Goal: Task Accomplishment & Management: Use online tool/utility

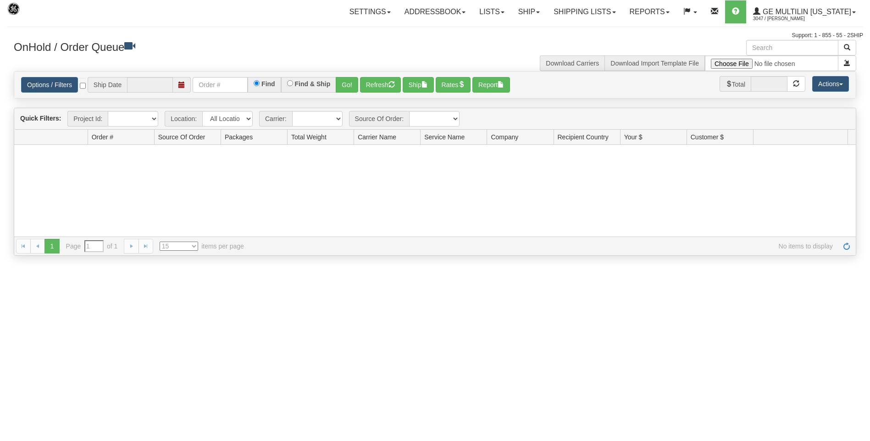
type input "[DATE]"
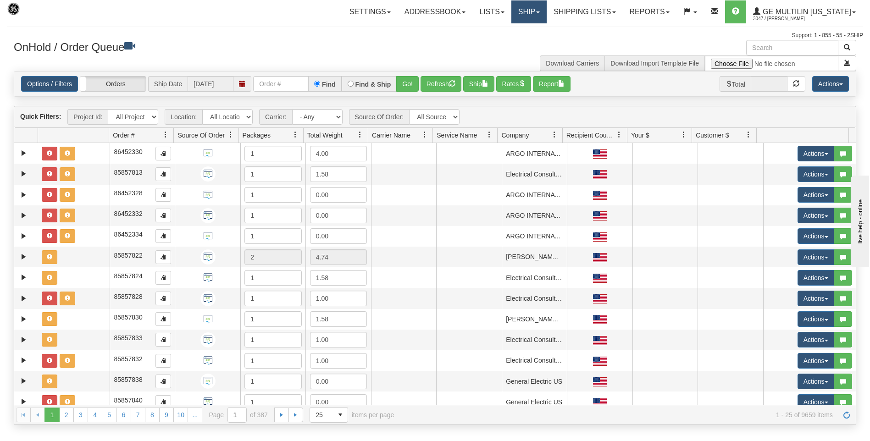
click at [530, 10] on link "Ship" at bounding box center [528, 11] width 35 height 23
click at [491, 31] on span "Ship Screen" at bounding box center [489, 31] width 35 height 7
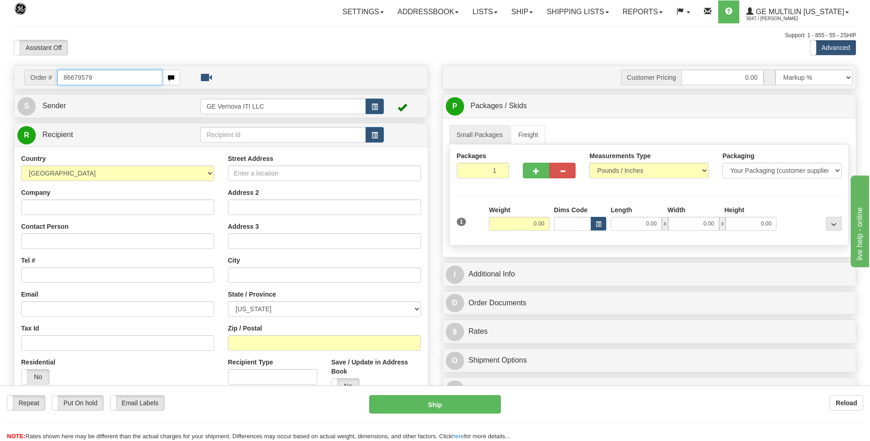
type input "86679579"
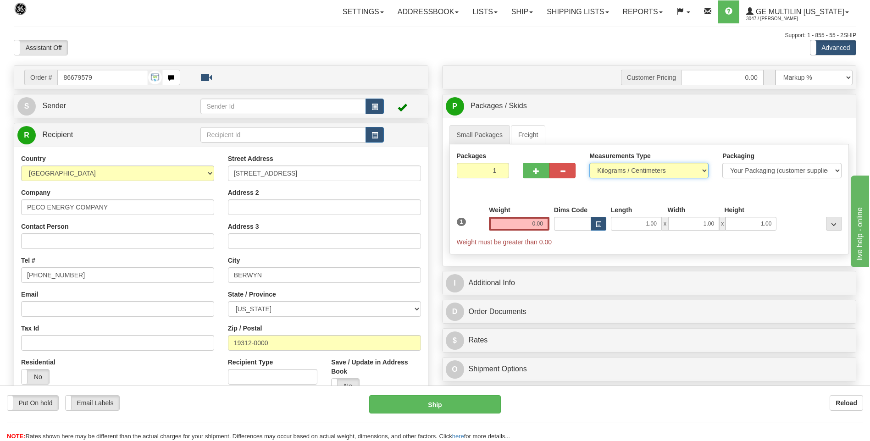
drag, startPoint x: 617, startPoint y: 171, endPoint x: 622, endPoint y: 177, distance: 8.1
click at [617, 171] on select "Pounds / Inches Kilograms / Centimeters" at bounding box center [648, 171] width 119 height 16
select select "0"
click at [589, 163] on select "Pounds / Inches Kilograms / Centimeters" at bounding box center [648, 171] width 119 height 16
click at [546, 221] on input "0.00" at bounding box center [519, 224] width 61 height 14
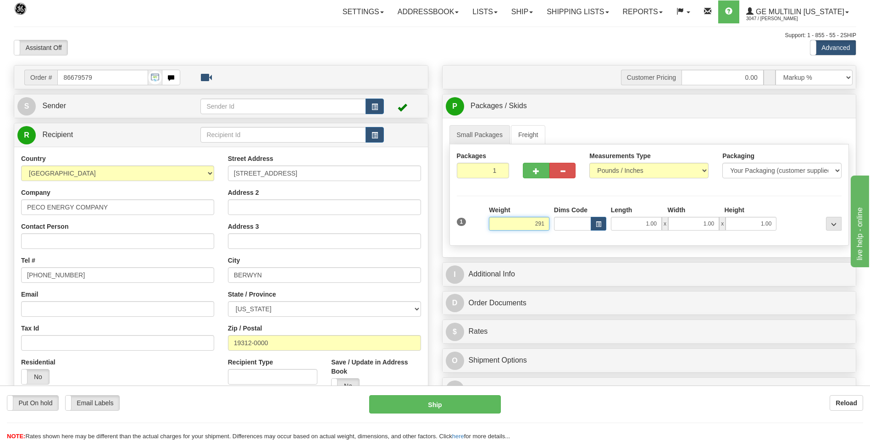
click button "Delete" at bounding box center [0, 0] width 0 height 0
type input "291.00"
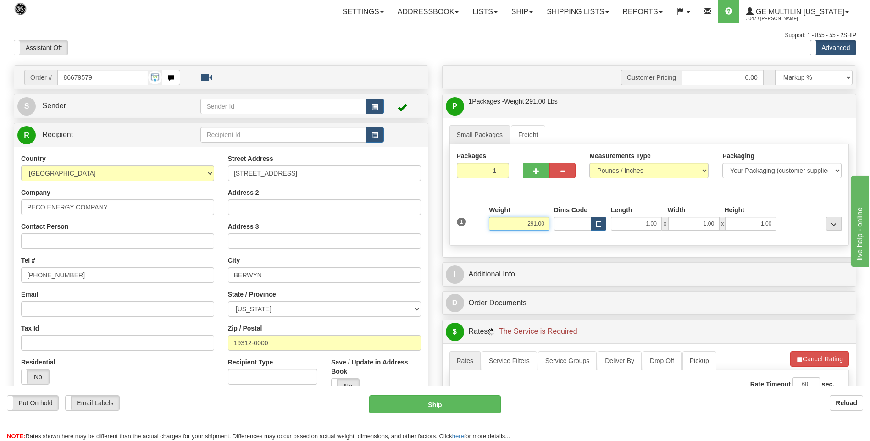
scroll to position [138, 0]
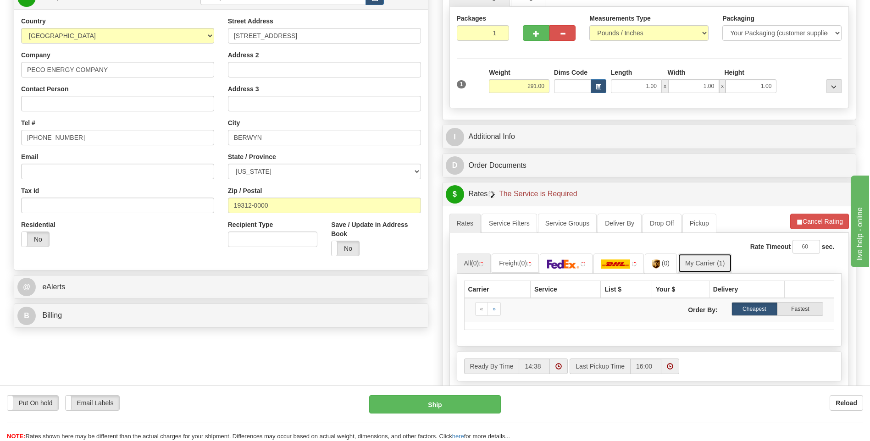
click at [714, 265] on link "My Carrier (1)" at bounding box center [705, 262] width 54 height 19
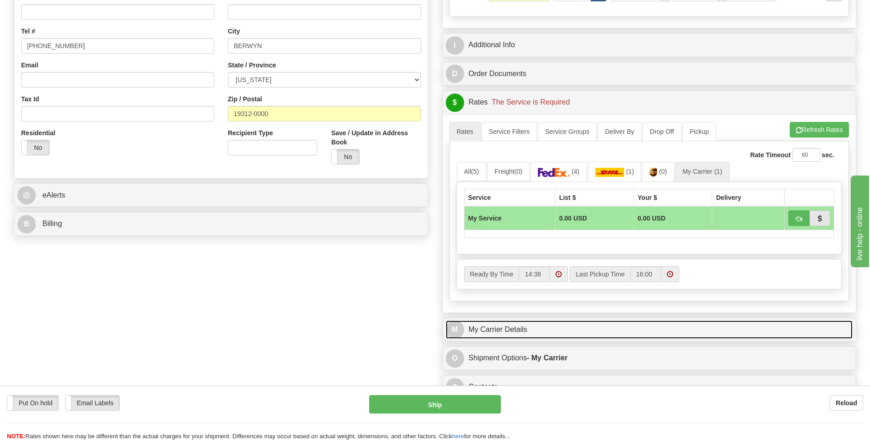
click at [530, 329] on link "M My Carrier Details" at bounding box center [649, 329] width 407 height 19
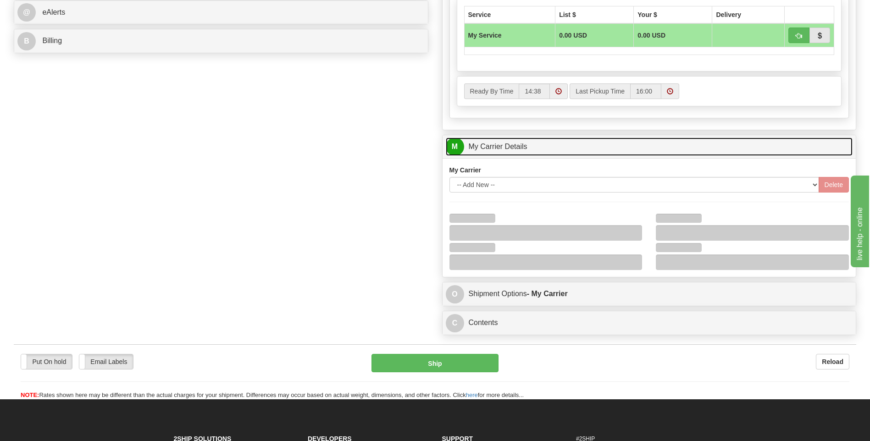
scroll to position [413, 0]
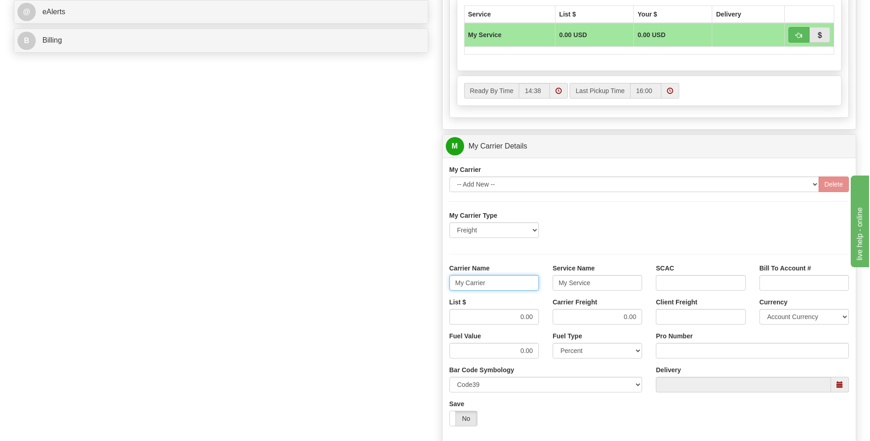
drag, startPoint x: 493, startPoint y: 281, endPoint x: 432, endPoint y: 286, distance: 61.1
click at [432, 286] on div "Order # 86679579 S Sender" at bounding box center [435, 95] width 856 height 885
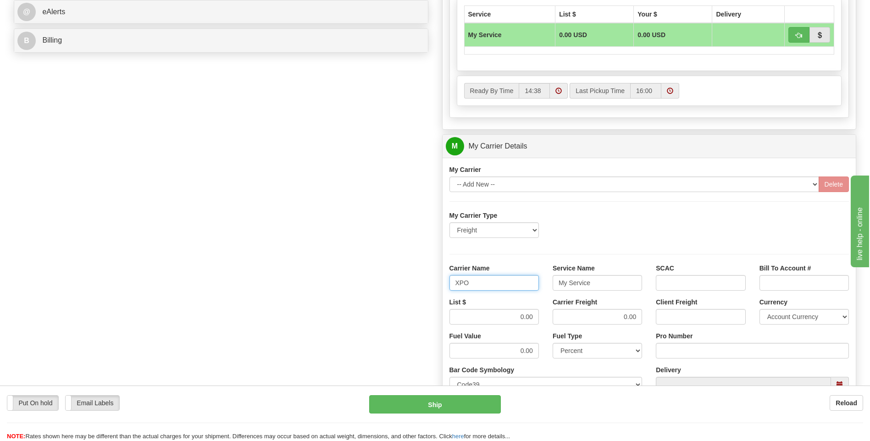
type input "XPO"
type input "LTL"
drag, startPoint x: 548, startPoint y: 313, endPoint x: 557, endPoint y: 311, distance: 9.3
click at [557, 311] on div "List $ 0.00 Carrier Freight 0.00 Client Freight Currency Account Currency ARN A…" at bounding box center [648, 315] width 413 height 34
type input "385"
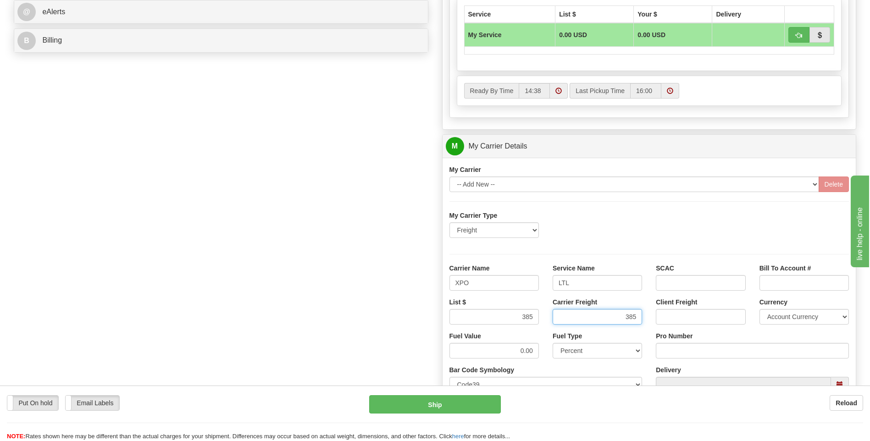
type input "385"
click at [667, 349] on input "Pro Number" at bounding box center [752, 351] width 193 height 16
type input "251-326121"
click button "Delete" at bounding box center [0, 0] width 0 height 0
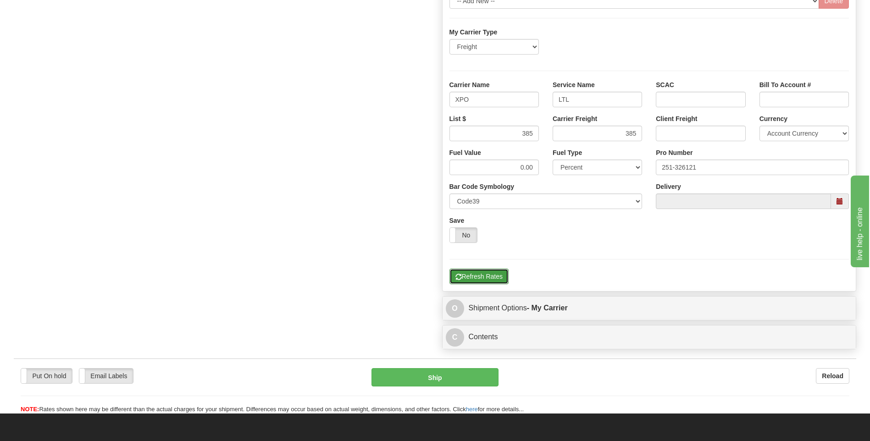
click at [496, 272] on button "Refresh Rates" at bounding box center [478, 277] width 59 height 16
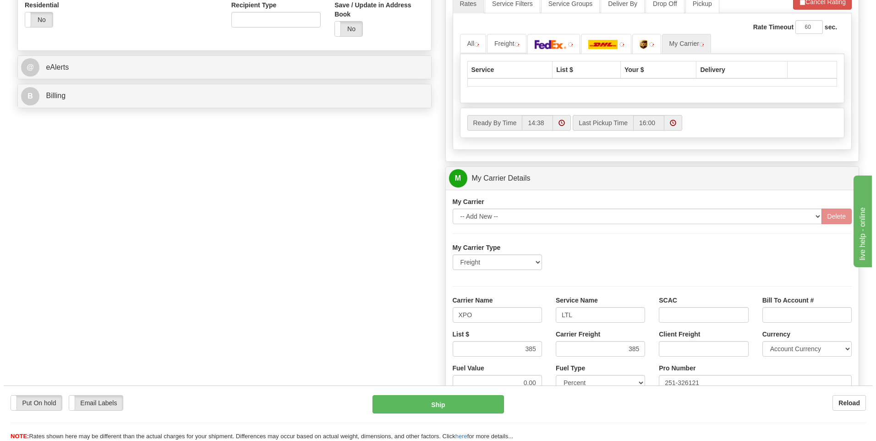
scroll to position [206, 0]
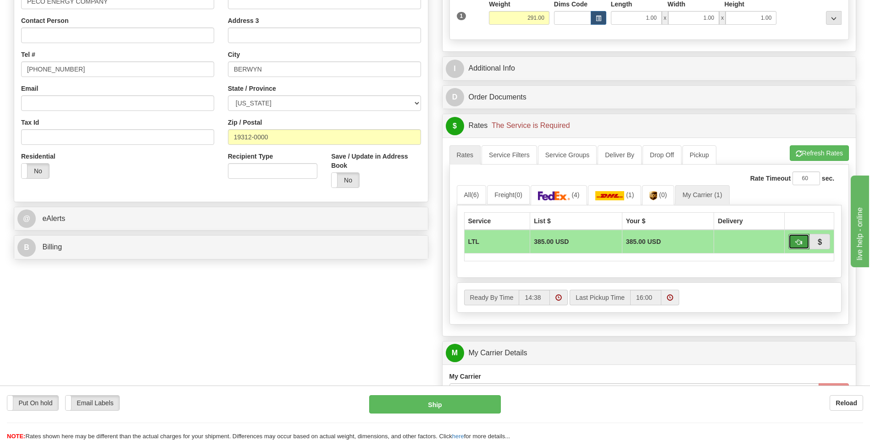
click at [796, 243] on span "button" at bounding box center [798, 242] width 6 height 6
type input "00"
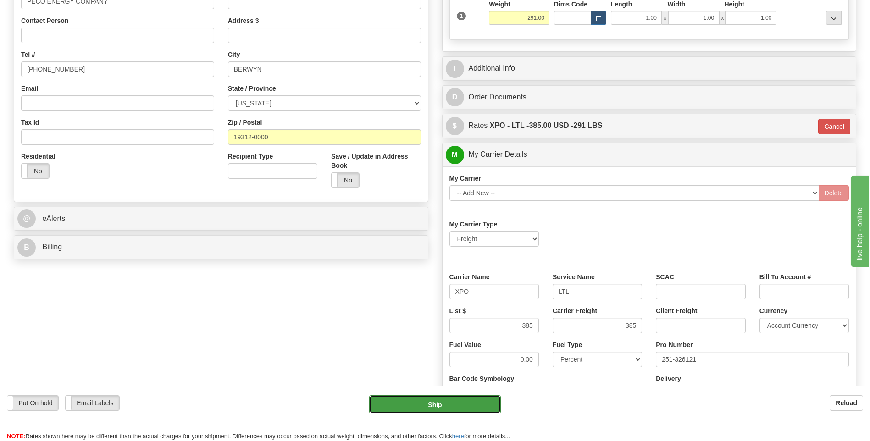
click at [449, 407] on button "Ship" at bounding box center [434, 404] width 131 height 18
